Goal: Find specific page/section: Find specific page/section

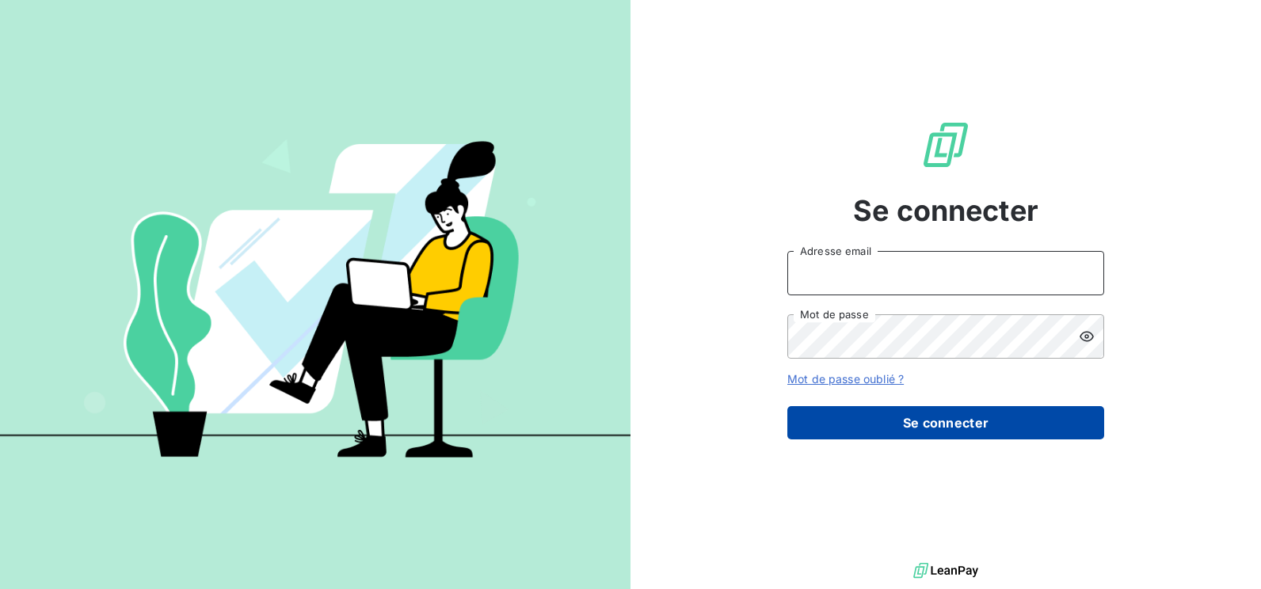
type input "[PERSON_NAME][EMAIL_ADDRESS][DOMAIN_NAME]"
click at [930, 420] on button "Se connecter" at bounding box center [945, 422] width 317 height 33
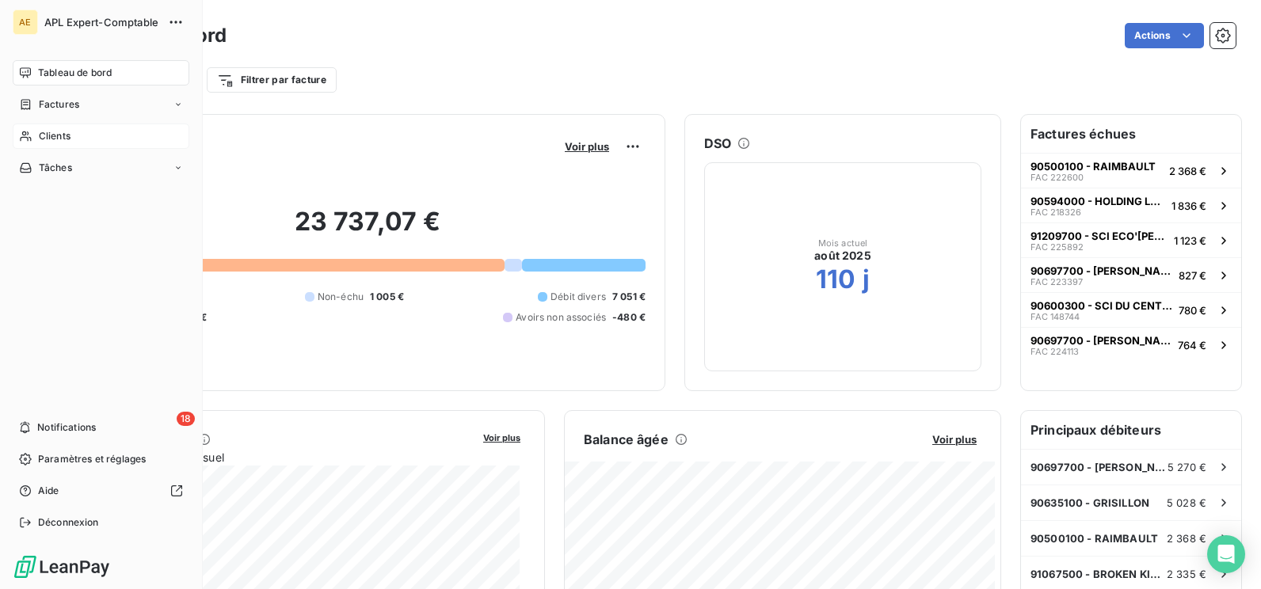
click at [53, 132] on span "Clients" at bounding box center [55, 136] width 32 height 14
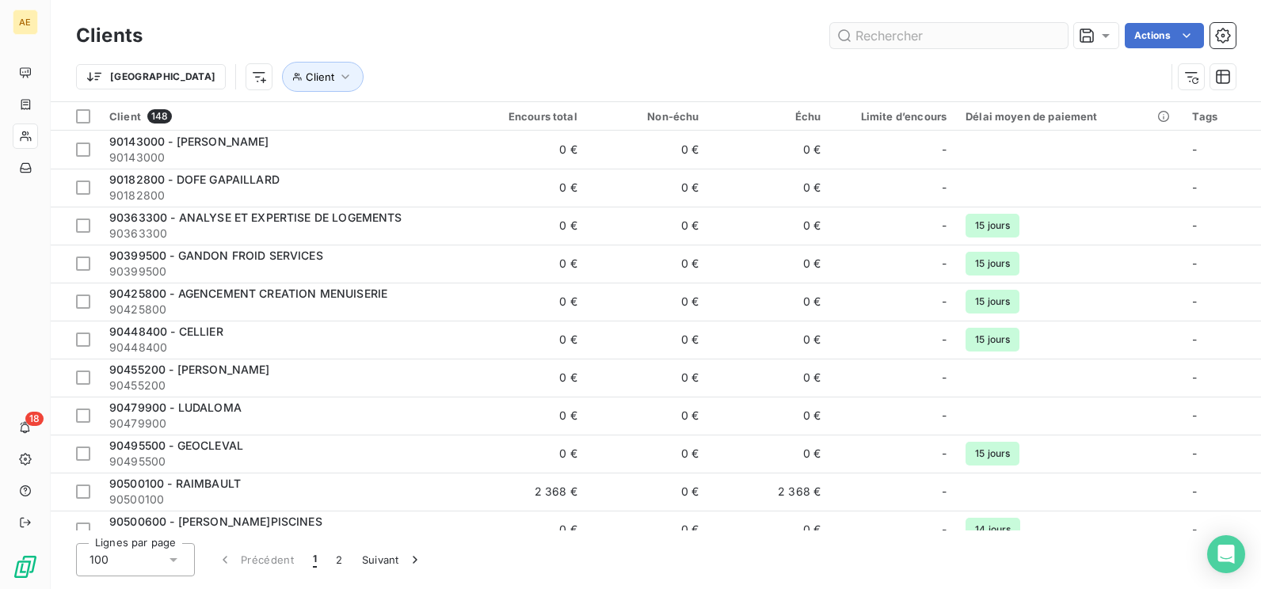
click at [865, 34] on input "text" at bounding box center [949, 35] width 238 height 25
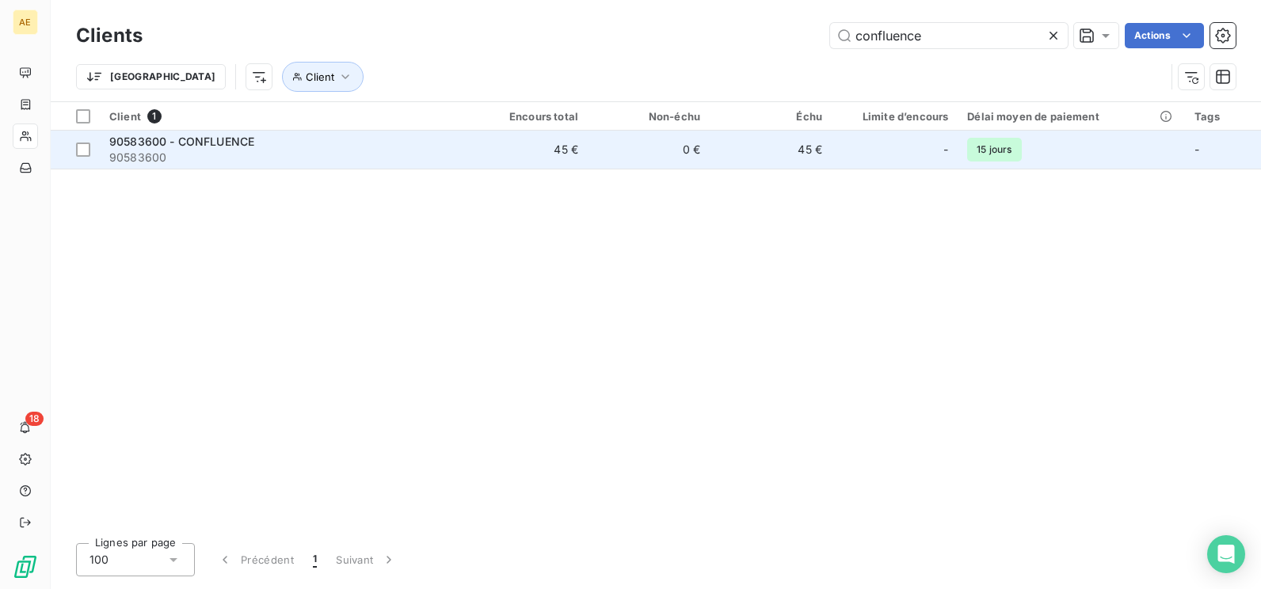
type input "confluence"
click at [250, 144] on span "90583600 - CONFLUENCE" at bounding box center [181, 141] width 145 height 13
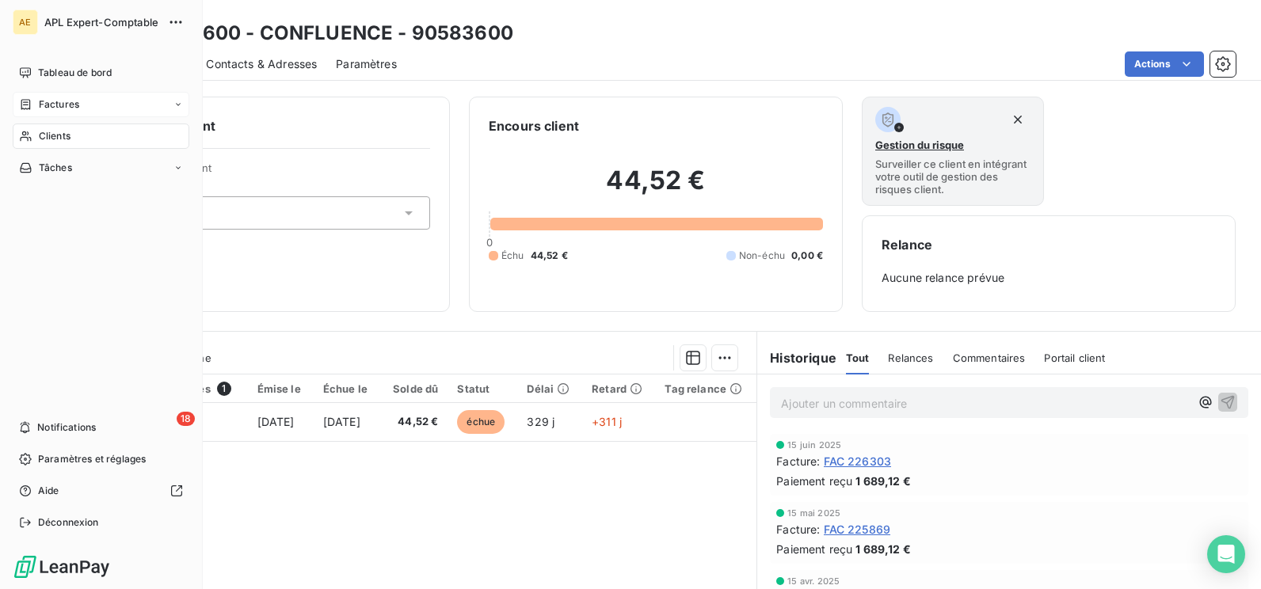
click at [75, 111] on span "Factures" at bounding box center [59, 104] width 40 height 14
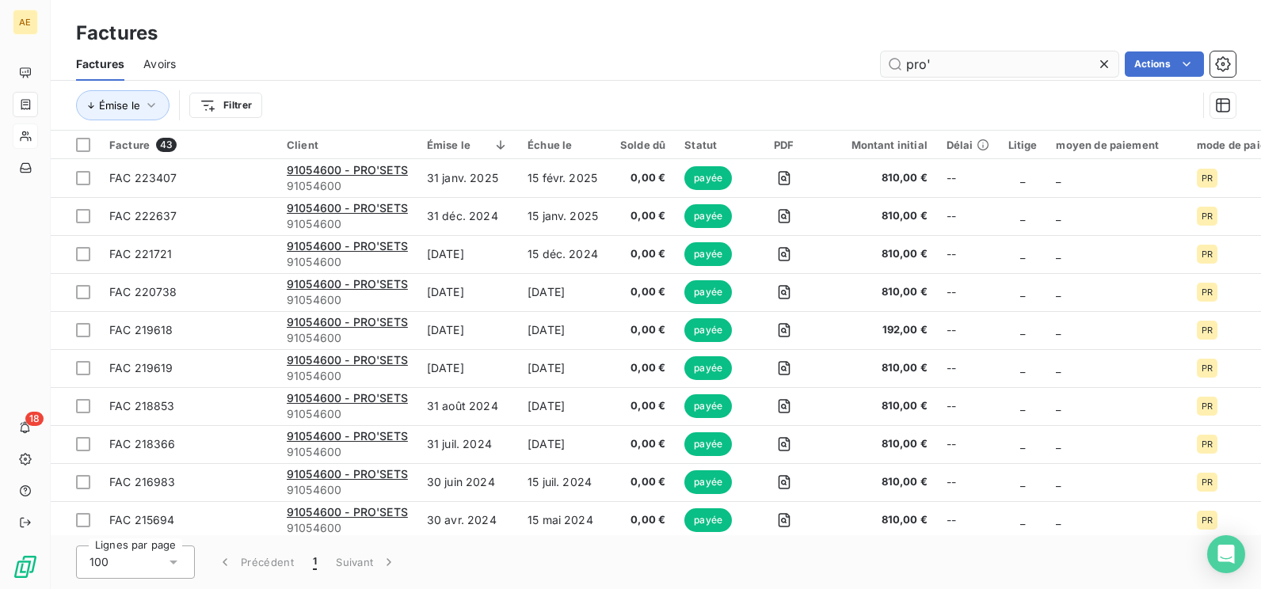
drag, startPoint x: 934, startPoint y: 66, endPoint x: 898, endPoint y: 66, distance: 35.6
click at [898, 66] on input "pro'" at bounding box center [999, 63] width 238 height 25
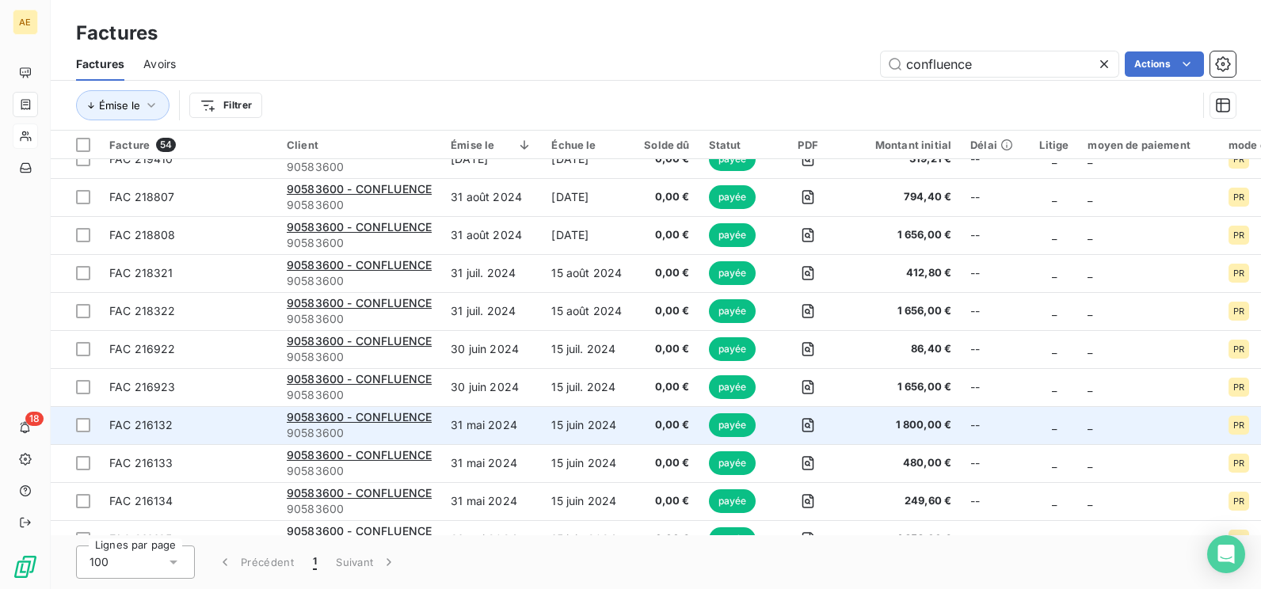
scroll to position [554, 0]
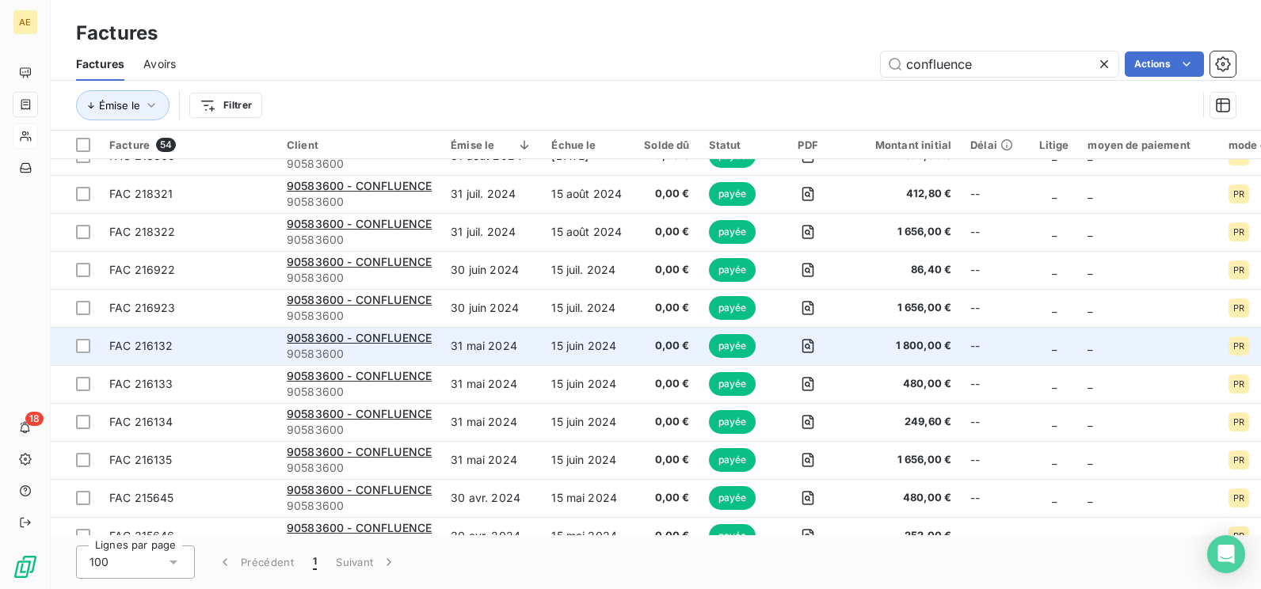
type input "confluence"
click at [1233, 348] on span "PR" at bounding box center [1238, 346] width 11 height 10
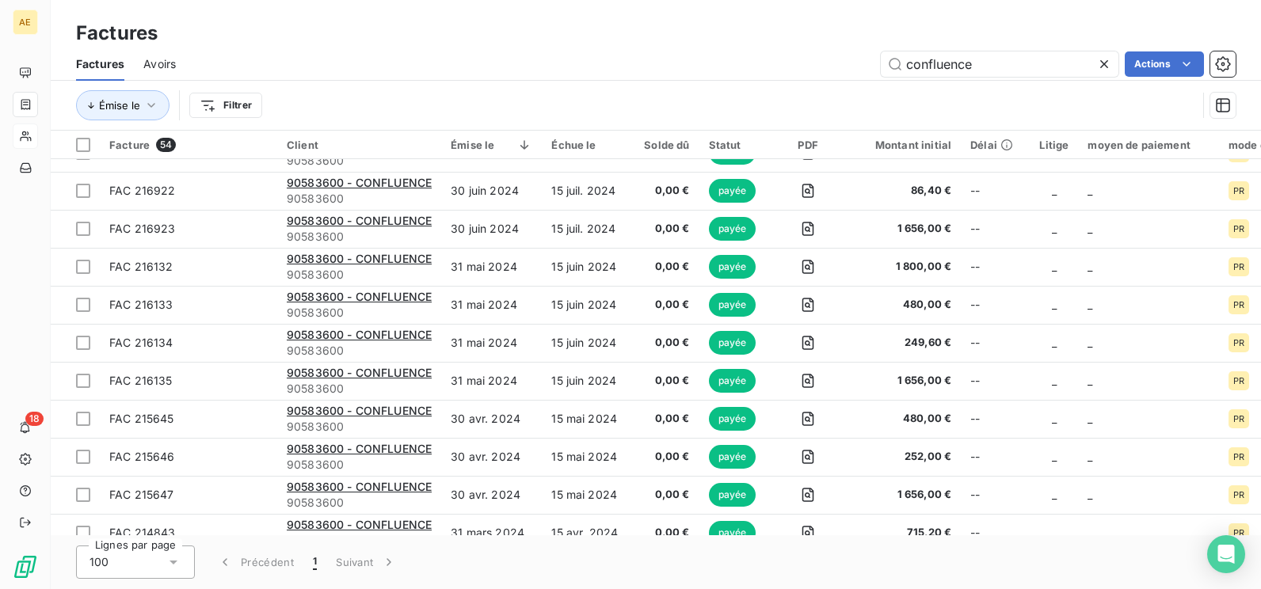
scroll to position [713, 0]
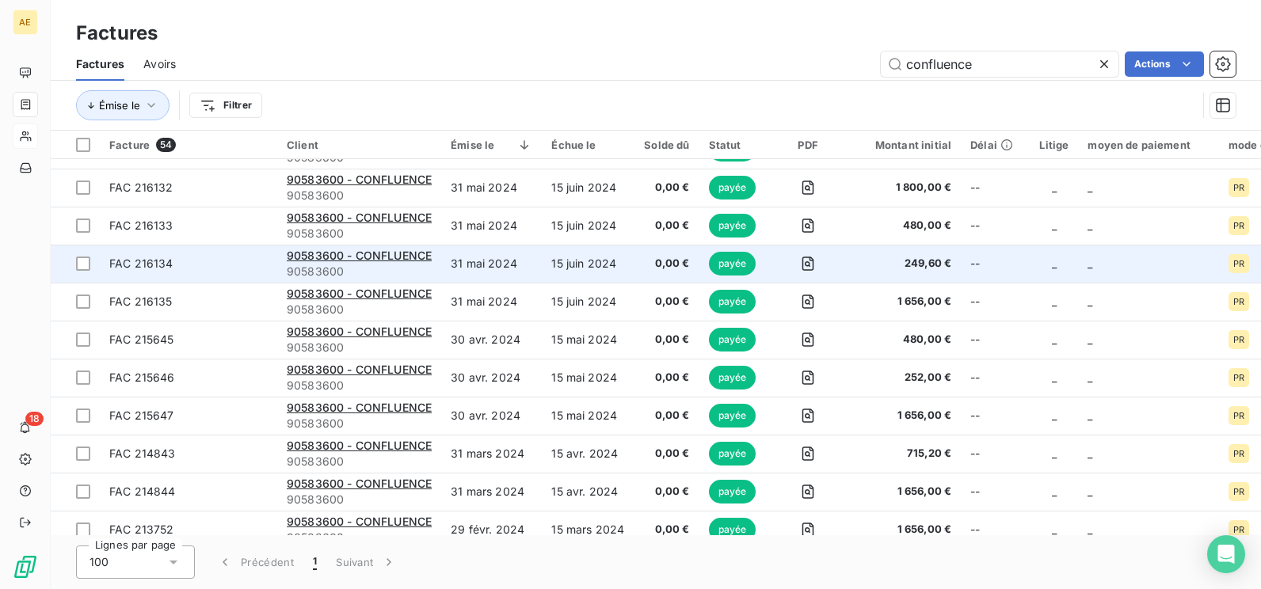
click at [406, 263] on div "90583600 - CONFLUENCE" at bounding box center [359, 256] width 145 height 16
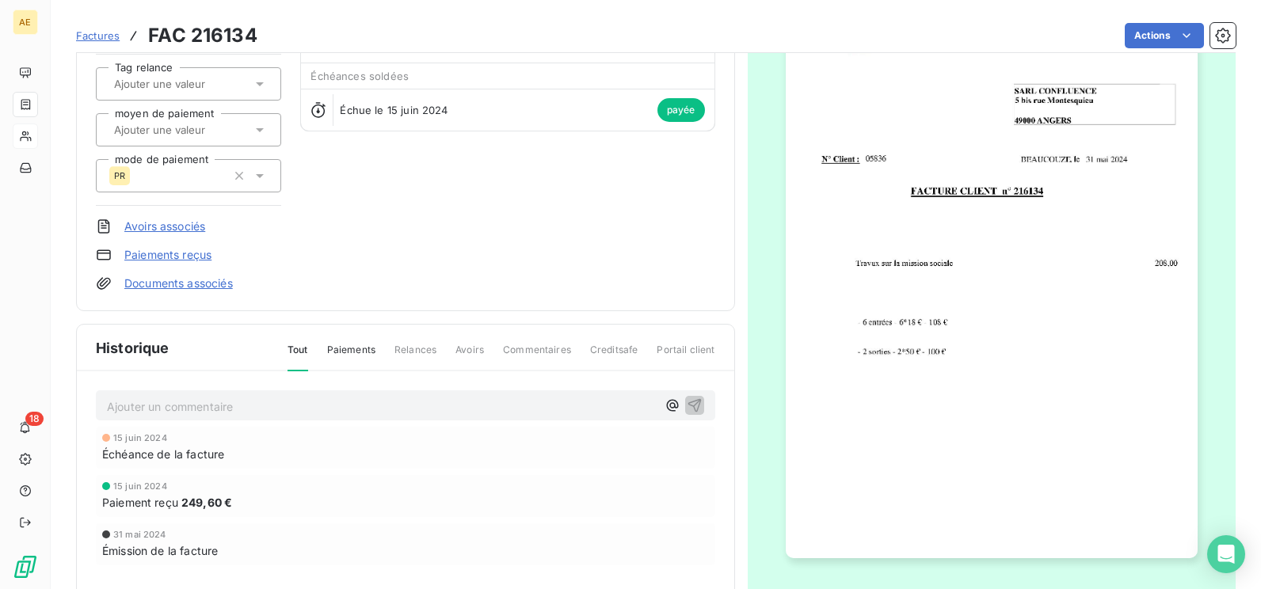
scroll to position [1, 0]
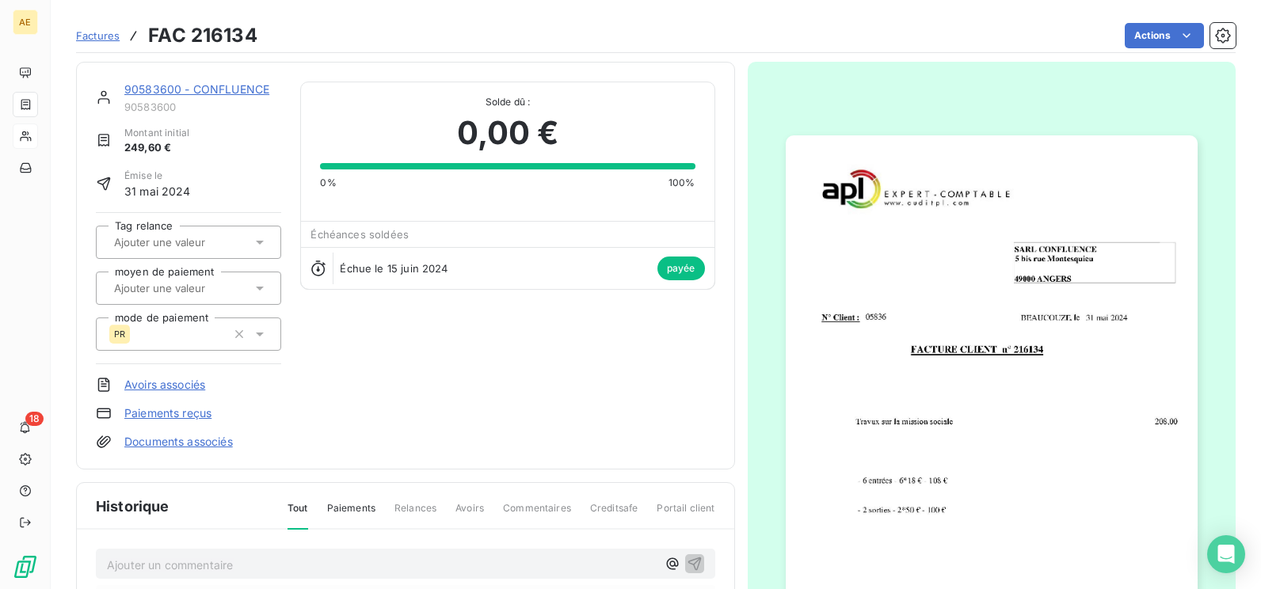
drag, startPoint x: 911, startPoint y: 289, endPoint x: 882, endPoint y: 348, distance: 65.2
click at [882, 348] on img "button" at bounding box center [991, 425] width 412 height 581
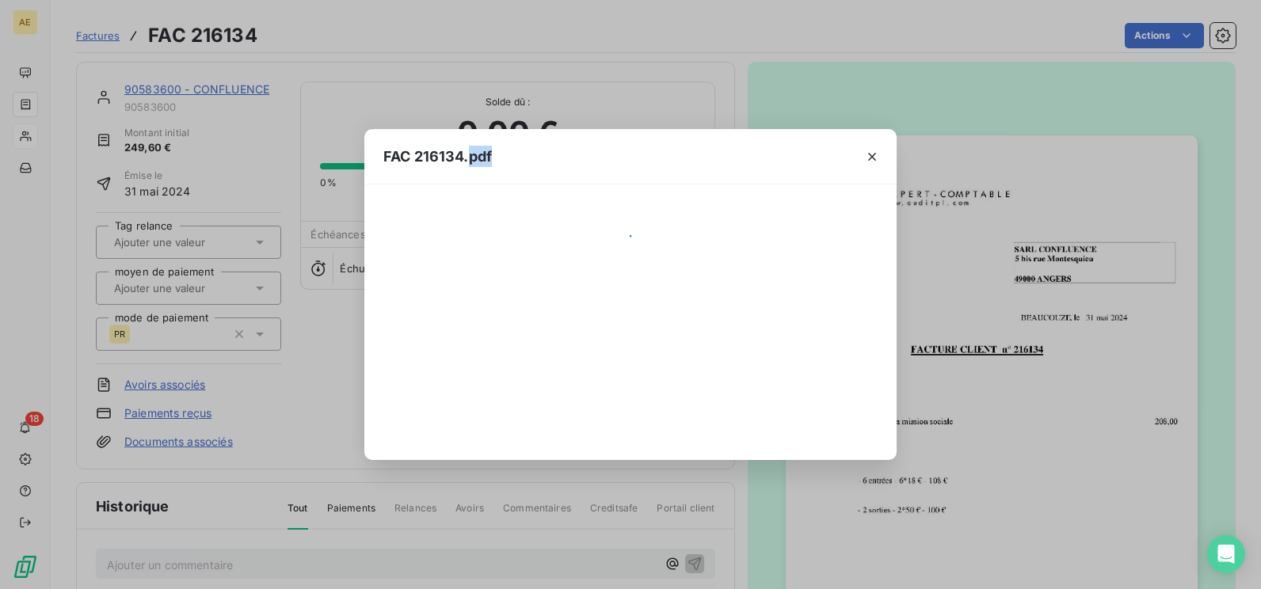
click at [882, 348] on div at bounding box center [630, 322] width 532 height 276
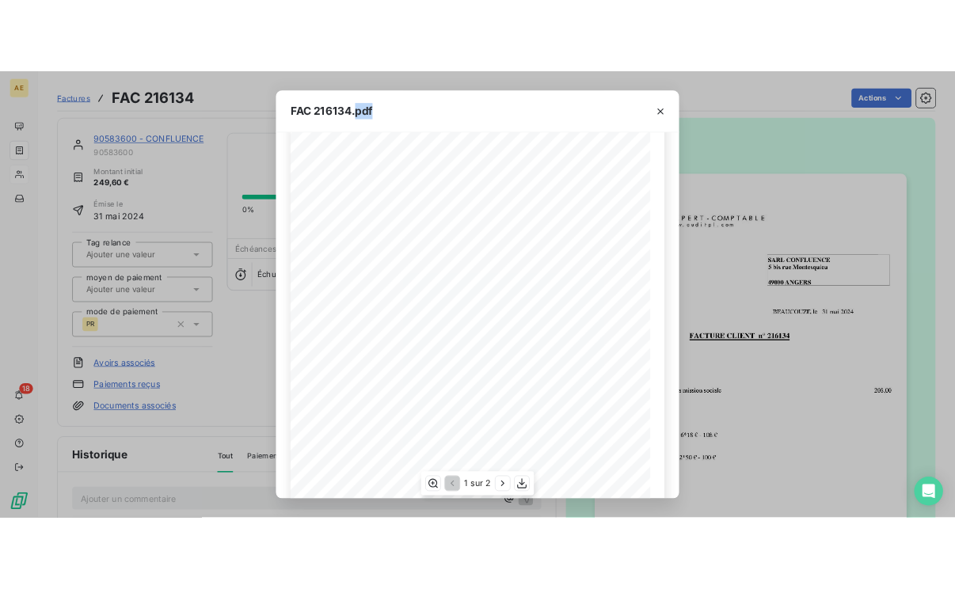
scroll to position [243, 0]
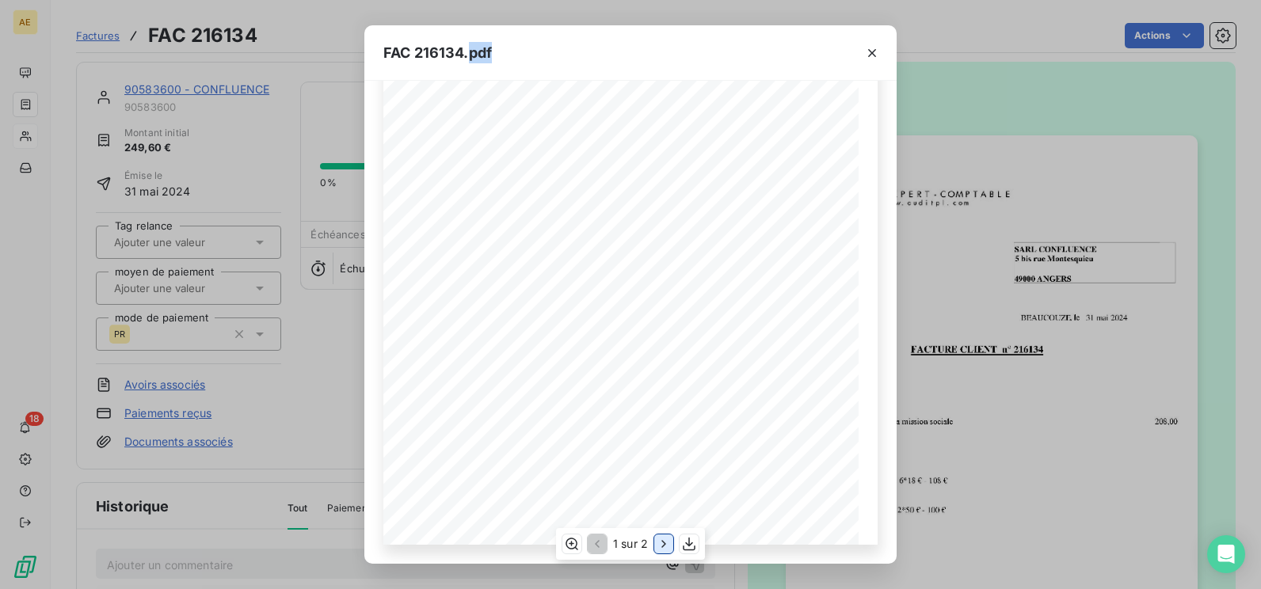
click at [663, 543] on icon "button" at bounding box center [664, 544] width 16 height 16
click at [597, 546] on icon "button" at bounding box center [596, 544] width 16 height 16
click at [685, 542] on icon "button" at bounding box center [689, 544] width 16 height 16
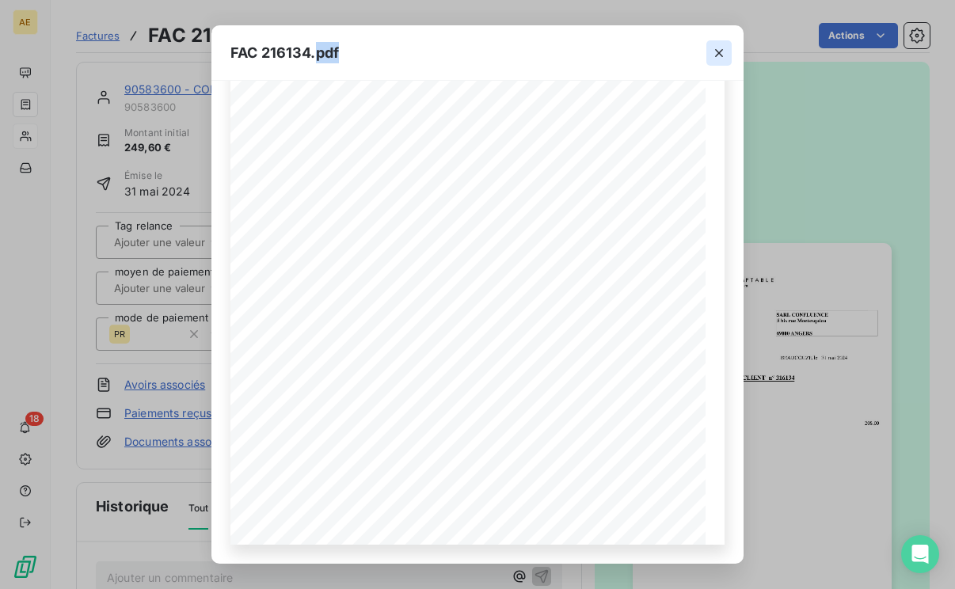
click at [715, 48] on icon "button" at bounding box center [719, 53] width 16 height 16
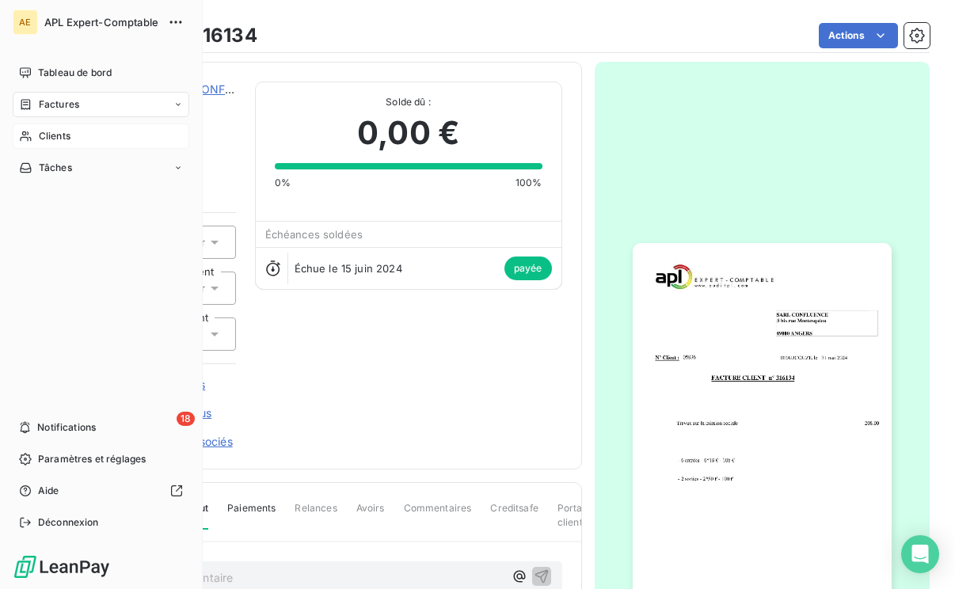
click at [63, 107] on span "Factures" at bounding box center [59, 104] width 40 height 14
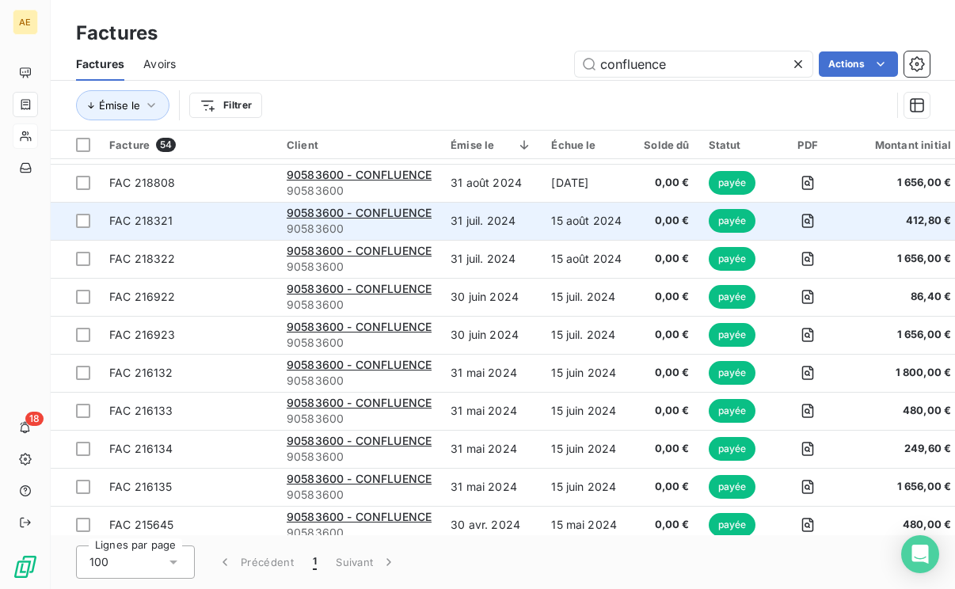
scroll to position [554, 0]
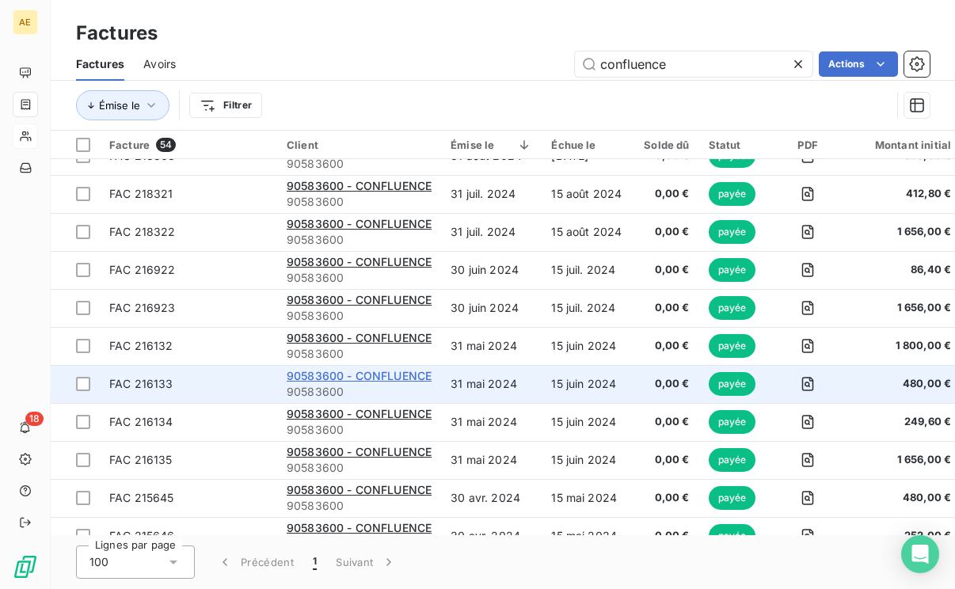
click at [398, 377] on span "90583600 - CONFLUENCE" at bounding box center [359, 375] width 145 height 13
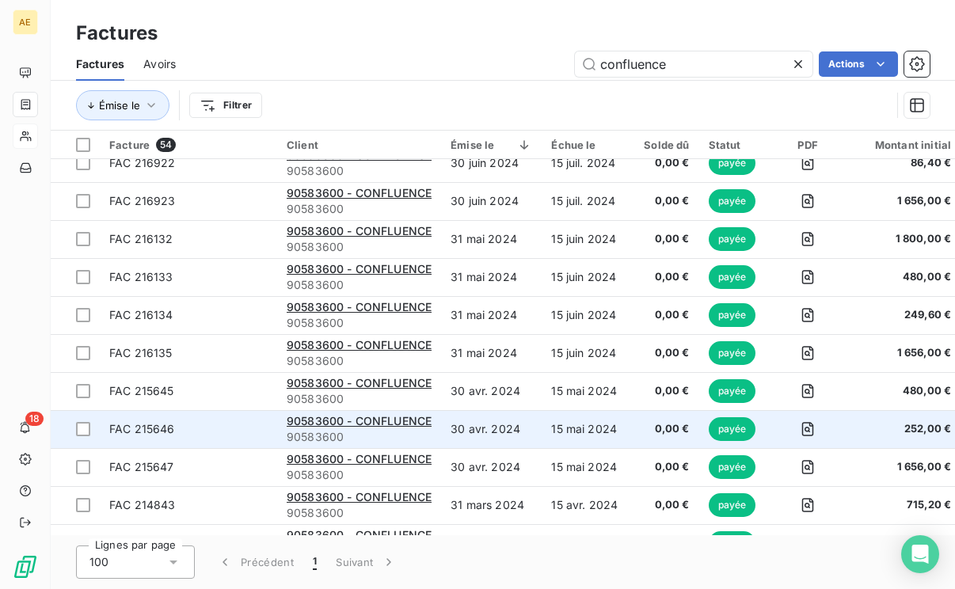
scroll to position [633, 0]
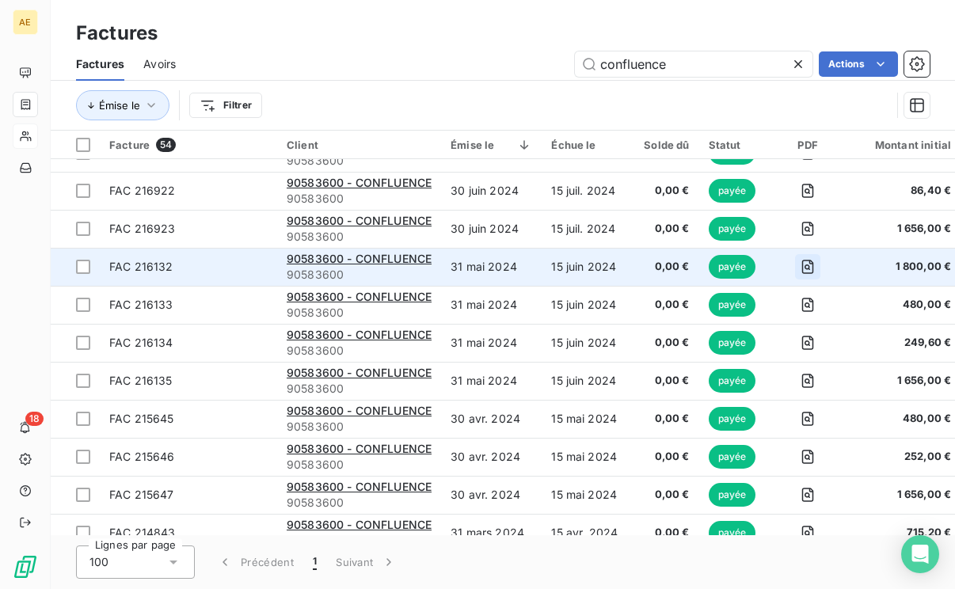
click at [804, 264] on icon "button" at bounding box center [808, 267] width 16 height 16
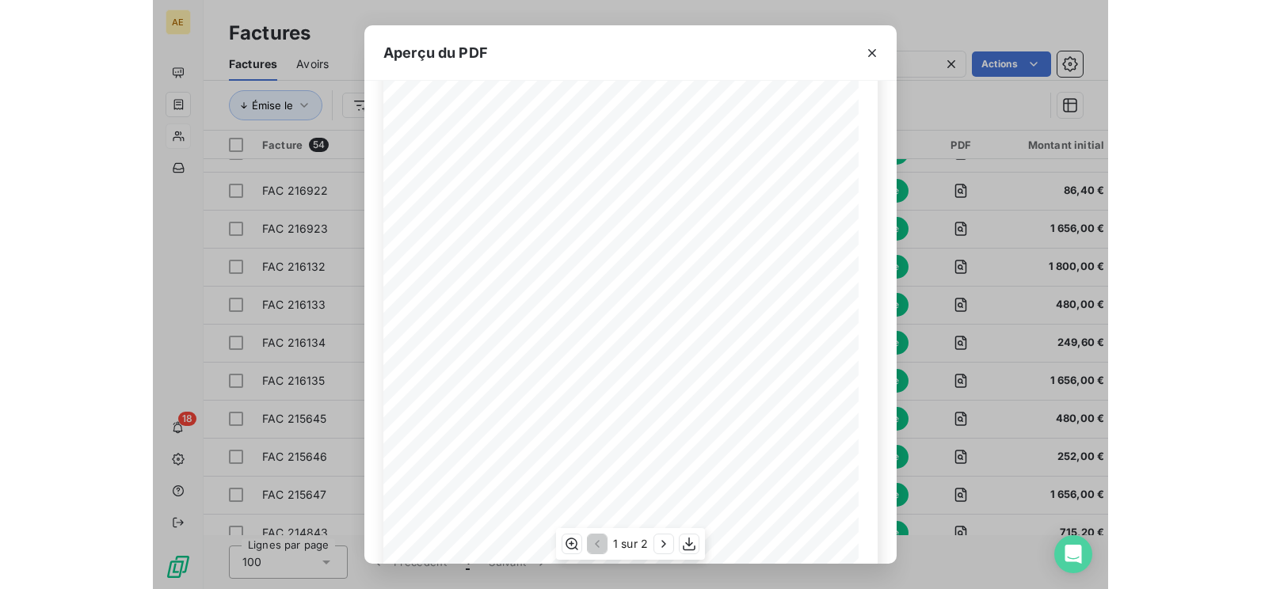
scroll to position [0, 0]
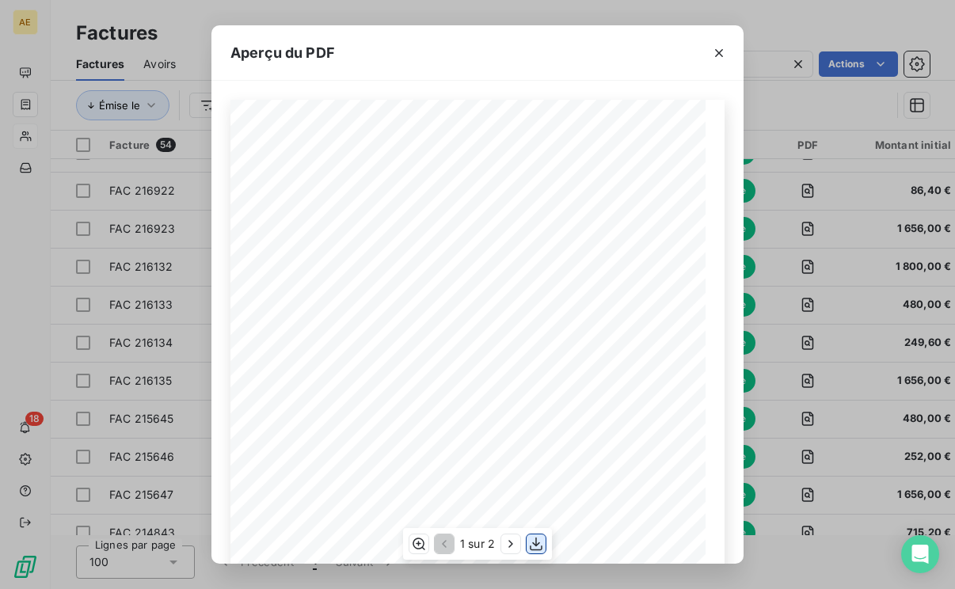
click at [532, 550] on icon "button" at bounding box center [536, 544] width 13 height 13
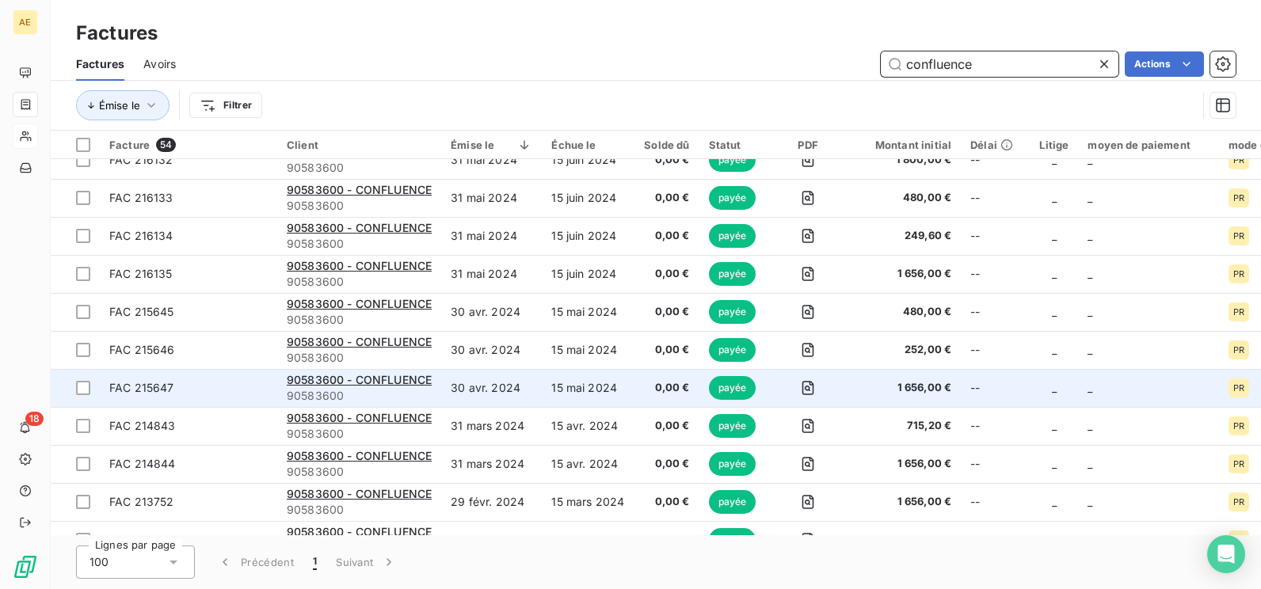
scroll to position [713, 0]
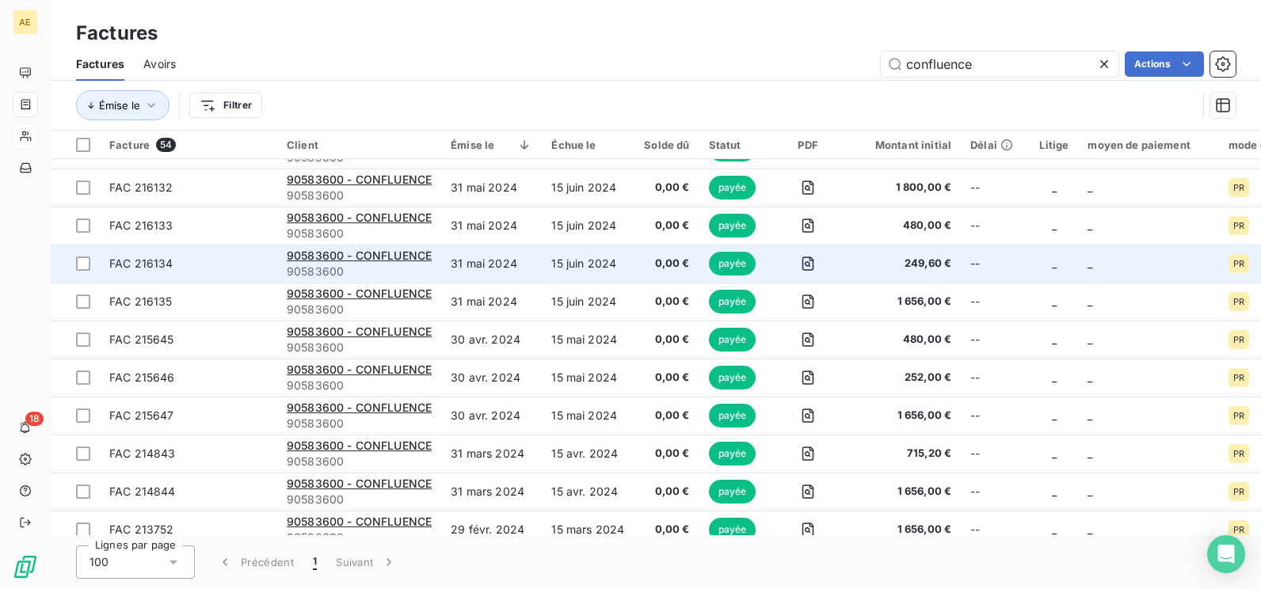
click at [485, 270] on td "31 mai 2024" at bounding box center [491, 264] width 101 height 38
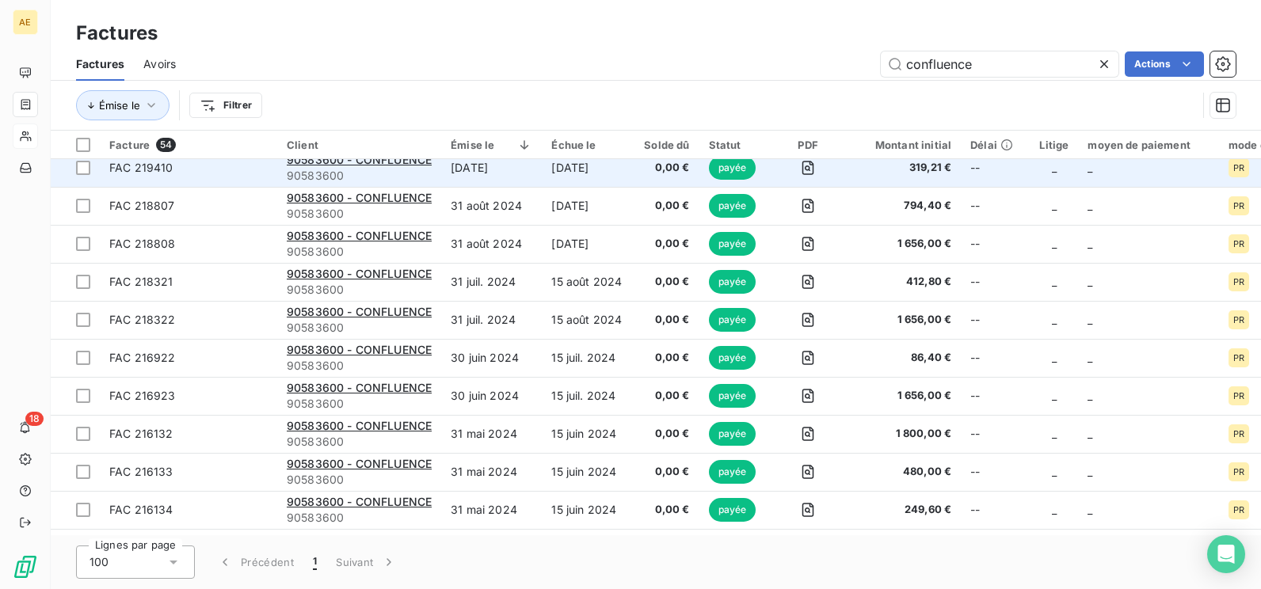
scroll to position [475, 0]
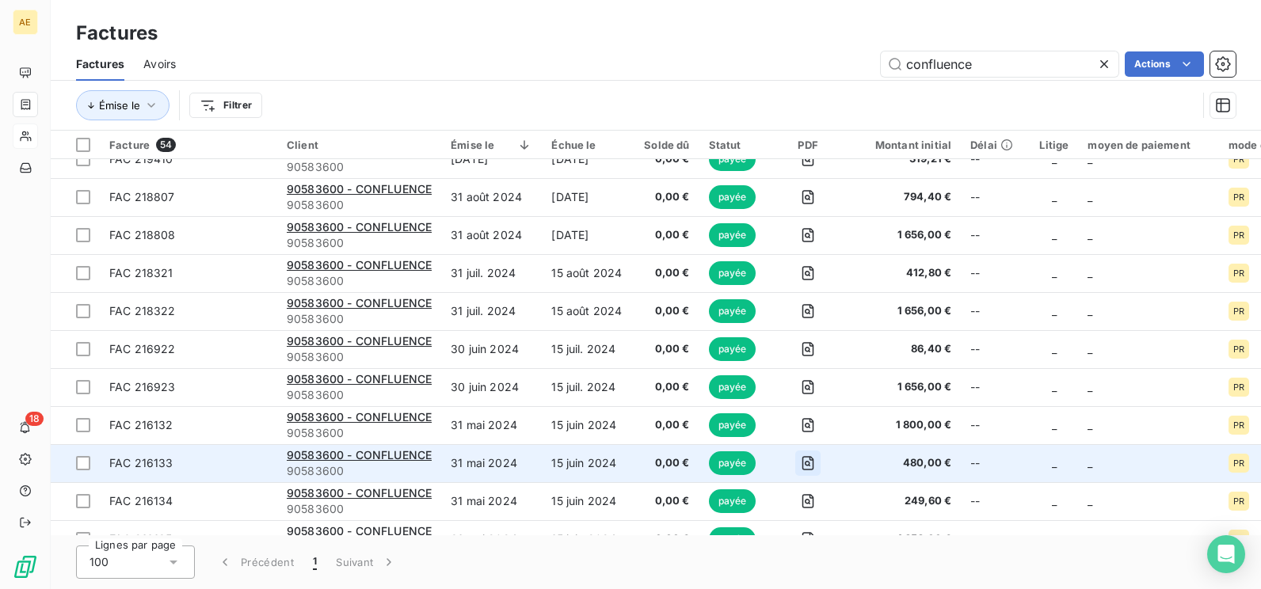
click at [803, 462] on icon "button" at bounding box center [808, 463] width 16 height 16
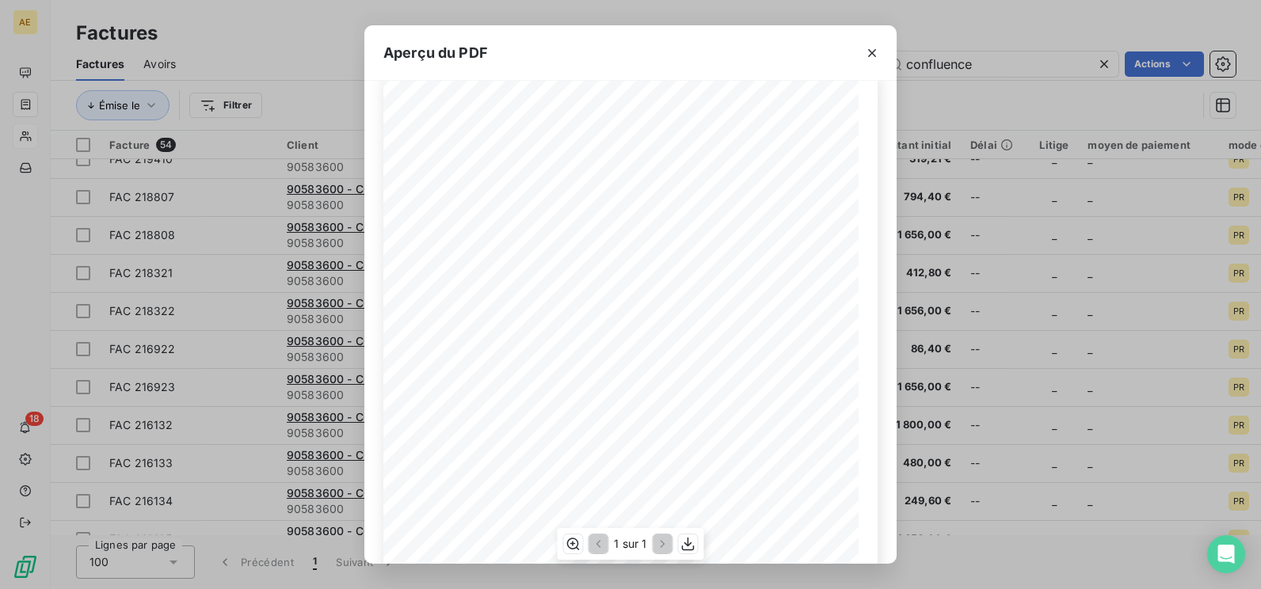
scroll to position [0, 0]
click at [690, 546] on icon "button" at bounding box center [688, 544] width 16 height 16
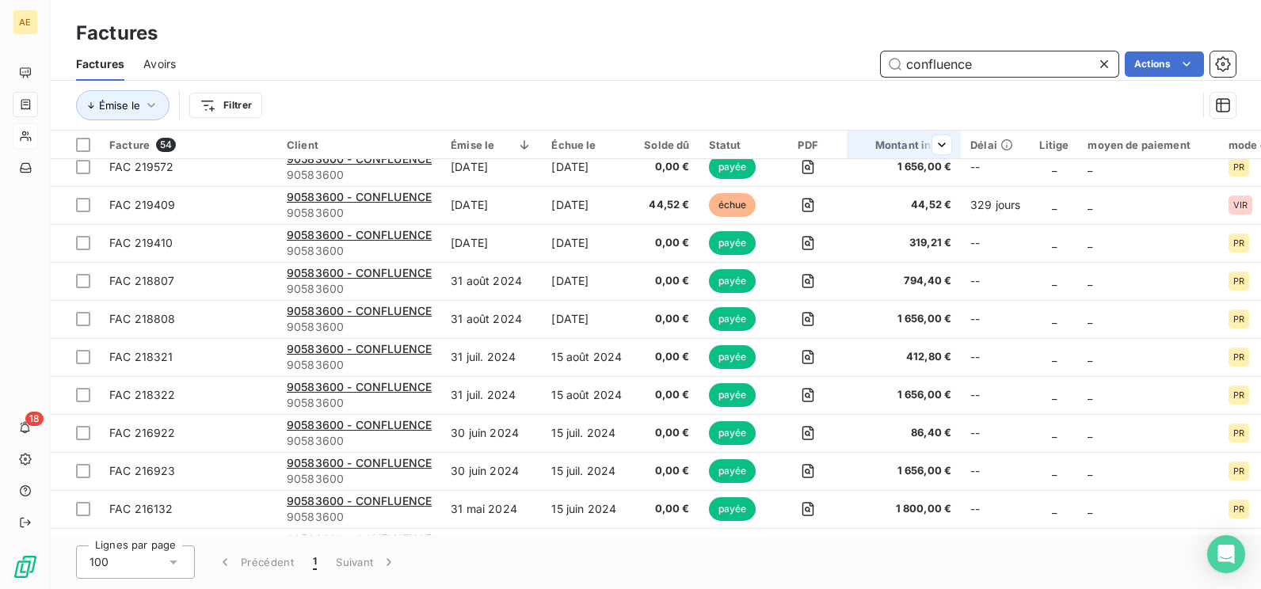
scroll to position [475, 0]
